Goal: Download file/media

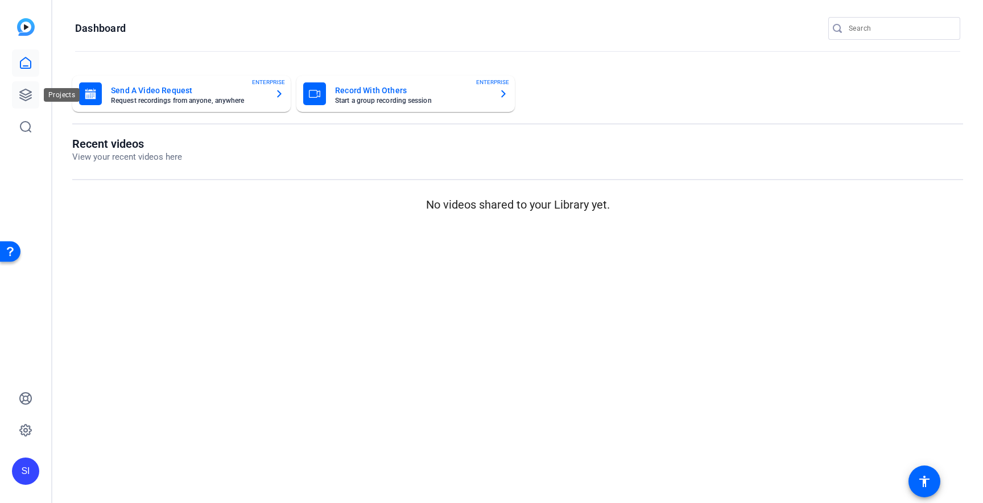
click at [28, 98] on icon at bounding box center [26, 95] width 14 height 14
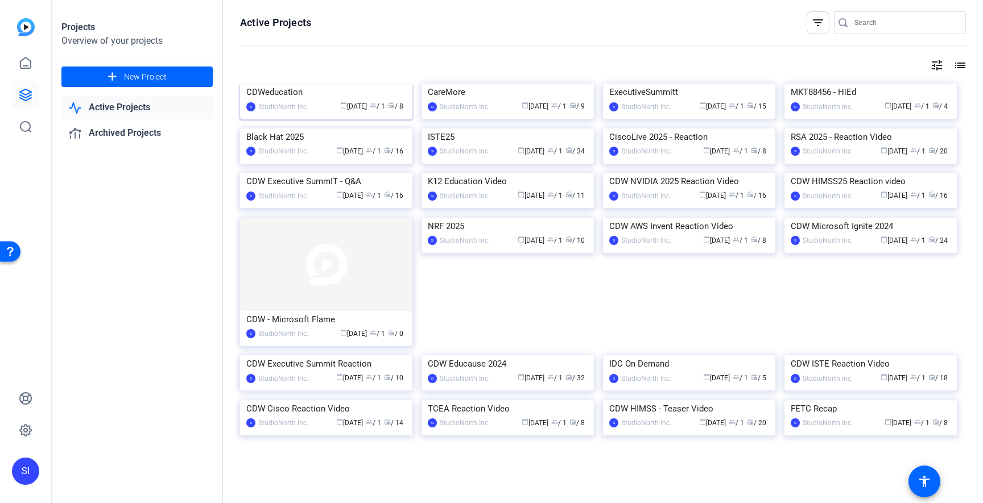
click at [282, 101] on div "CDWeducation" at bounding box center [326, 92] width 160 height 17
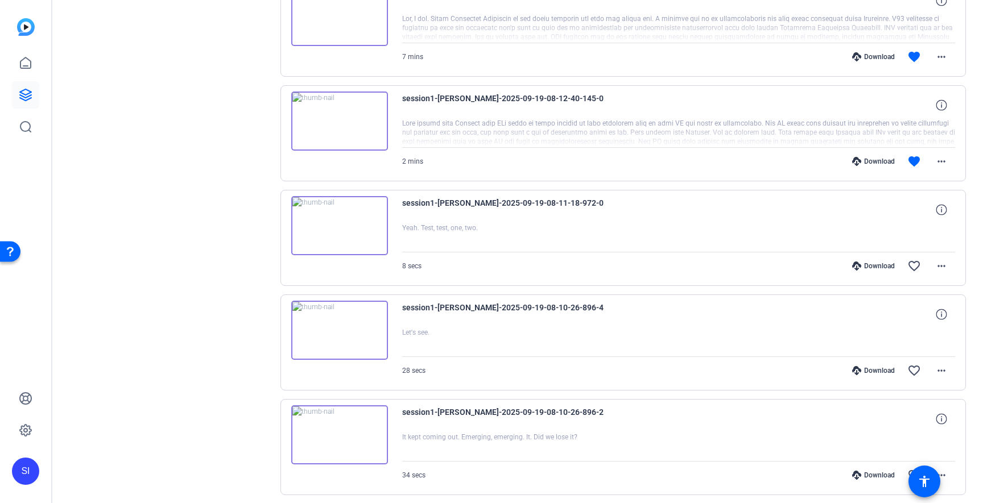
scroll to position [525, 0]
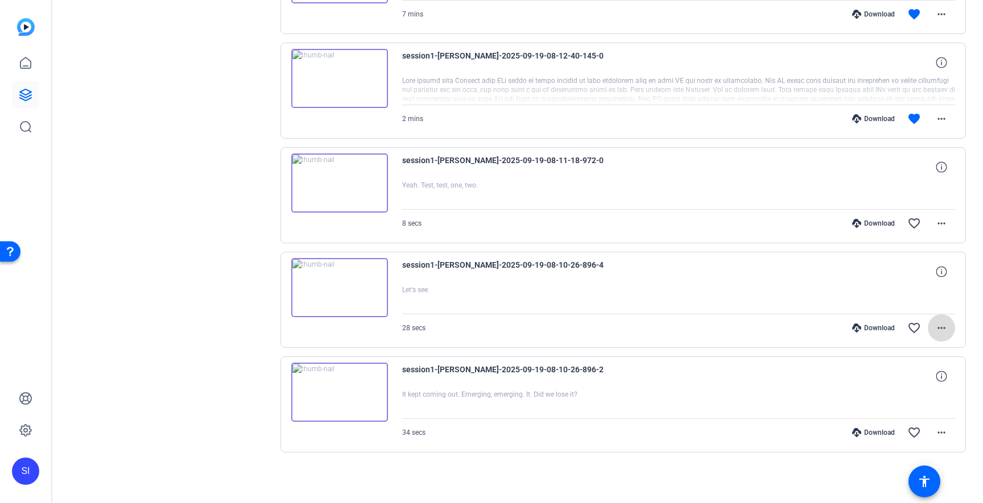
click at [946, 330] on mat-icon "more_horiz" at bounding box center [942, 328] width 14 height 14
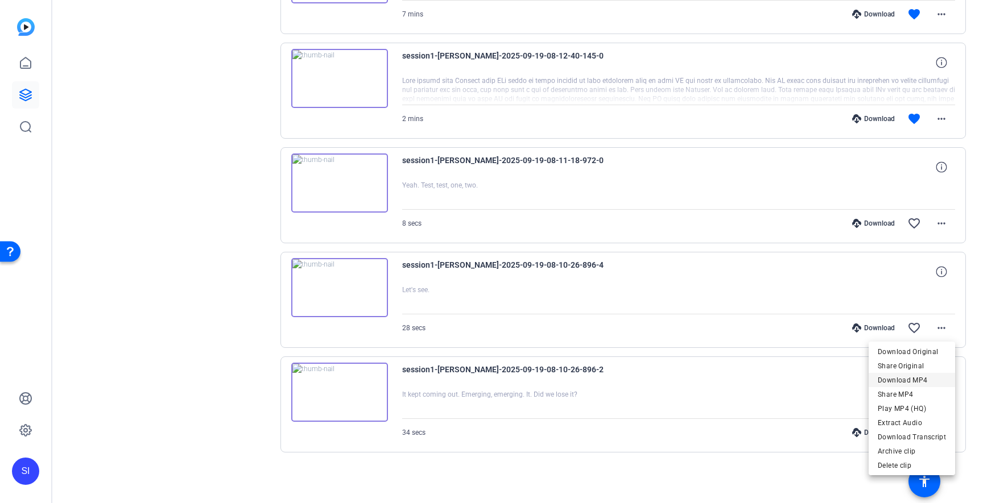
click at [905, 379] on span "Download MP4" at bounding box center [912, 380] width 68 height 14
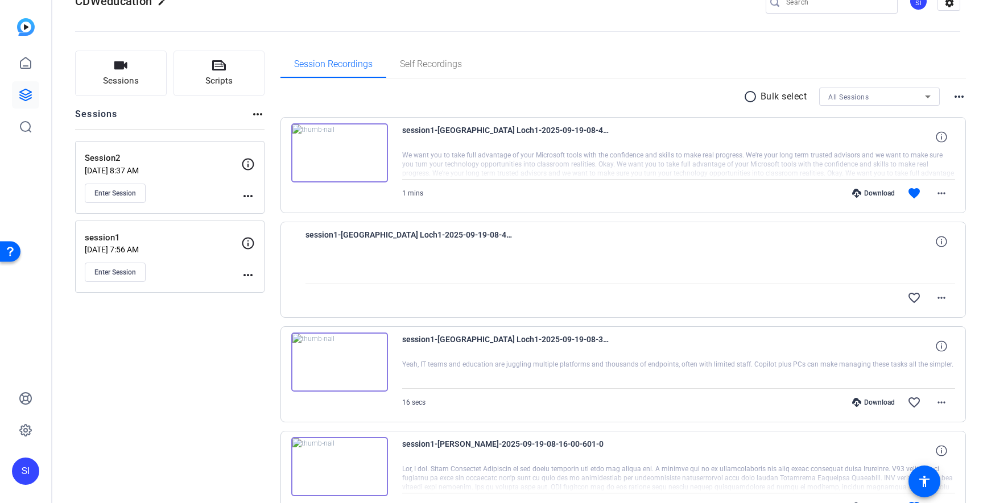
scroll to position [29, 0]
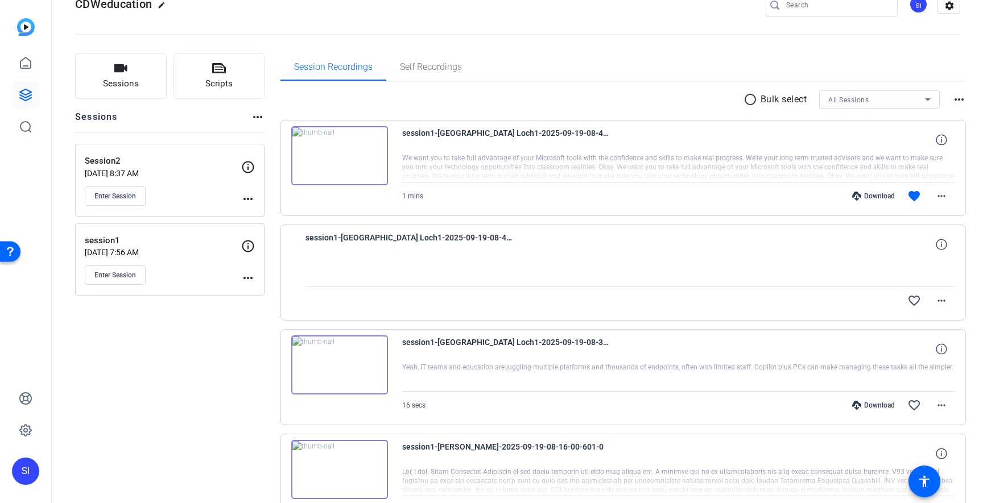
click at [340, 158] on img at bounding box center [339, 155] width 97 height 59
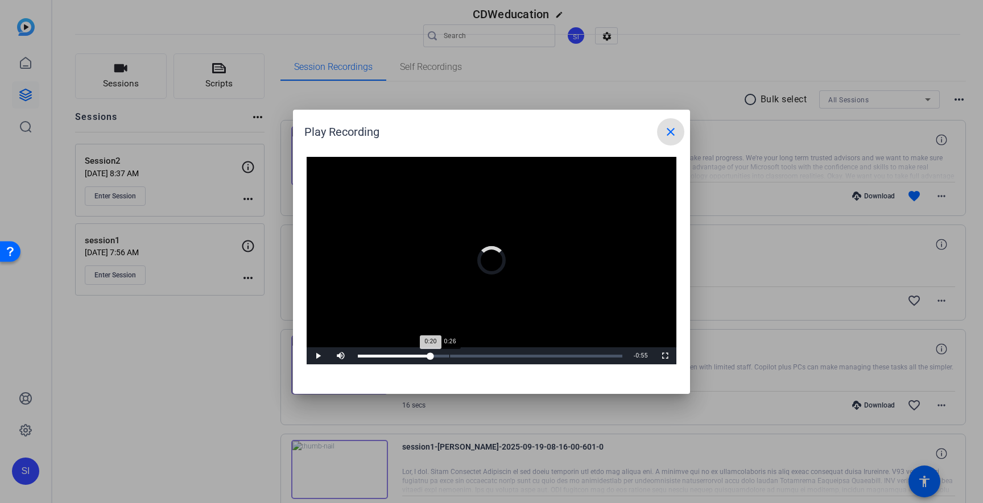
drag, startPoint x: 429, startPoint y: 357, endPoint x: 453, endPoint y: 359, distance: 24.0
click at [452, 359] on div "Loaded : 14.15% 0:26 0:20" at bounding box center [490, 356] width 276 height 17
click at [527, 355] on div "Loaded : 14.15% 0:48 0:48" at bounding box center [490, 356] width 276 height 17
click at [563, 357] on div "0:58" at bounding box center [563, 356] width 1 height 3
click at [676, 130] on mat-icon "close" at bounding box center [671, 132] width 14 height 14
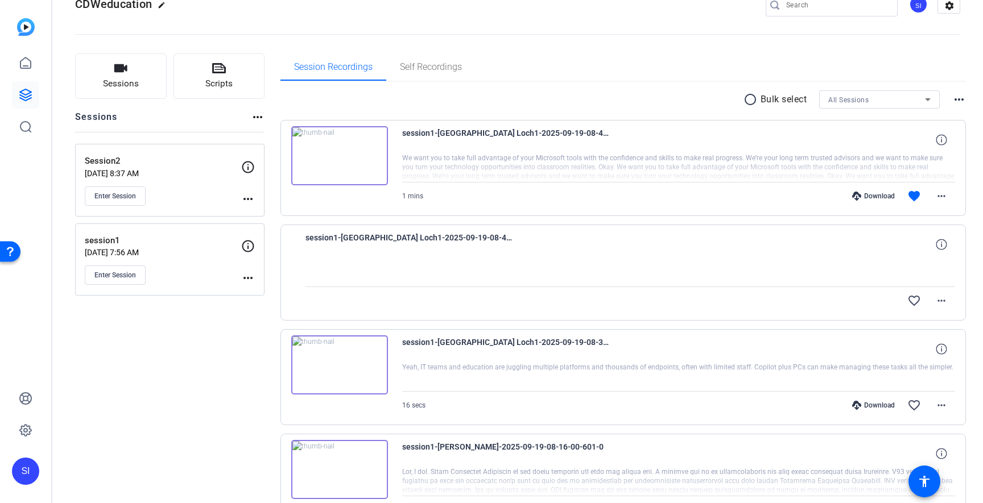
scroll to position [0, 0]
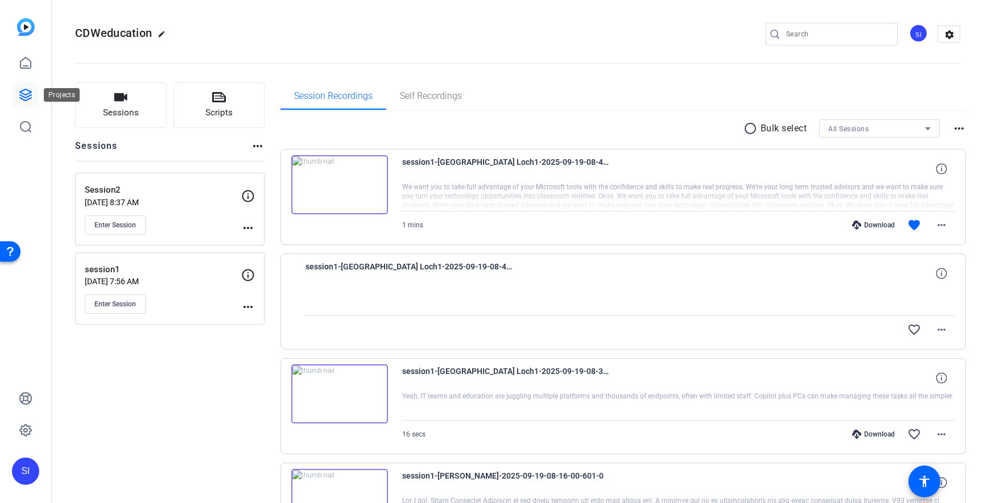
click at [18, 96] on link at bounding box center [25, 94] width 27 height 27
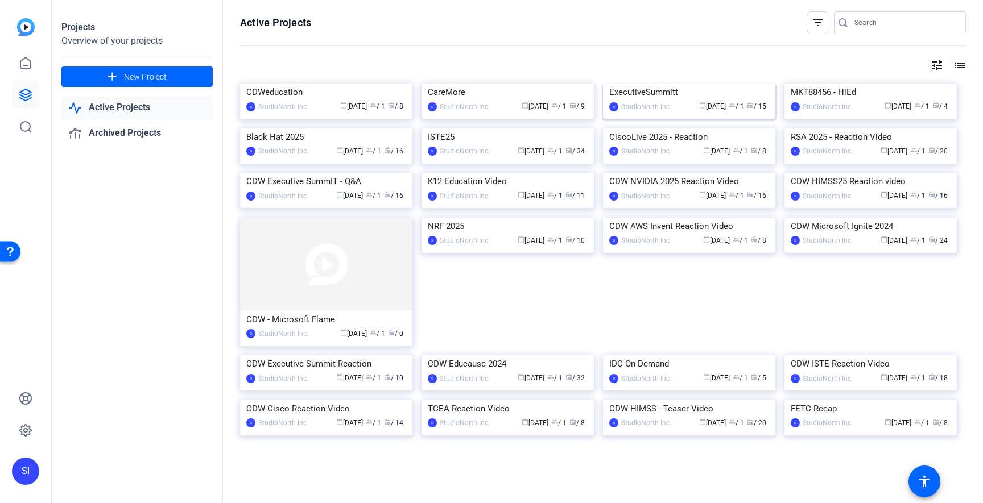
click at [666, 101] on div "ExecutiveSummitt" at bounding box center [689, 92] width 160 height 17
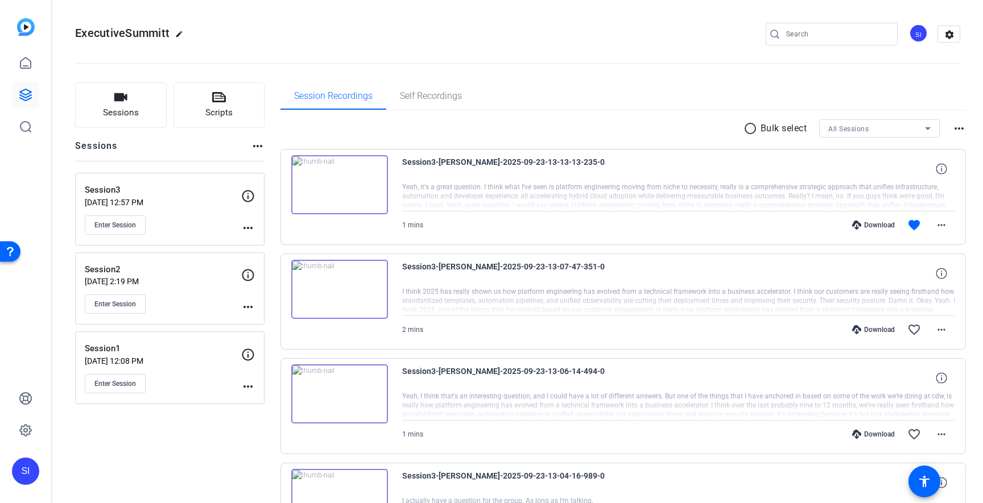
click at [518, 41] on div "ExecutiveSummitt edit SI settings" at bounding box center [517, 34] width 885 height 17
click at [19, 99] on icon at bounding box center [26, 95] width 14 height 14
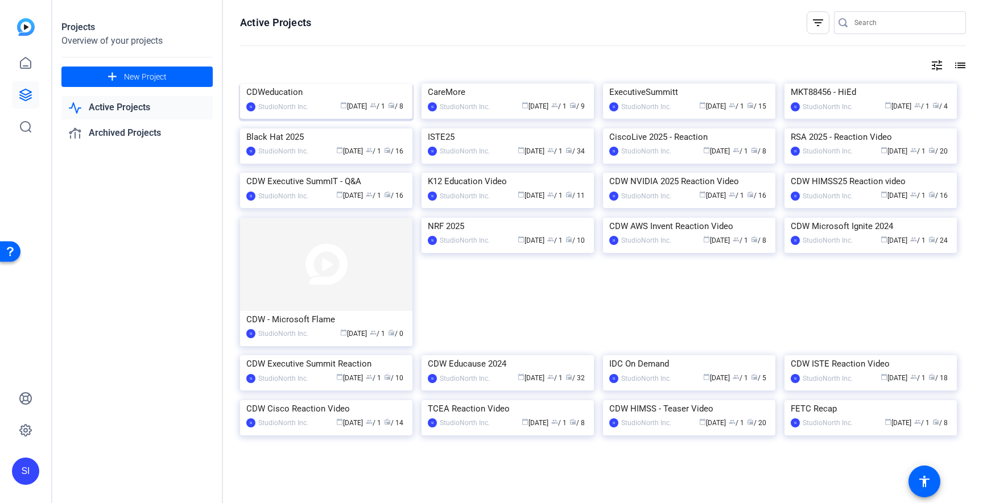
click at [294, 101] on div "CDWeducation" at bounding box center [326, 92] width 160 height 17
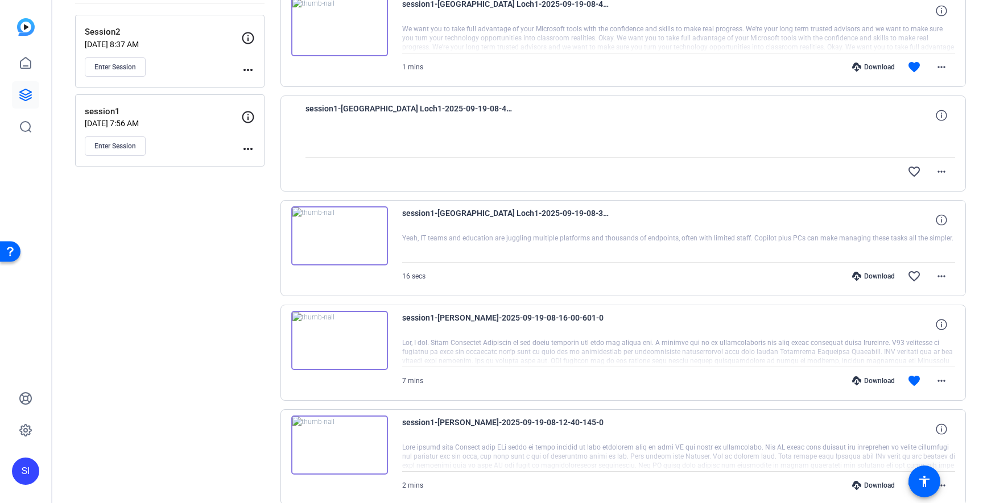
scroll to position [163, 0]
